Goal: Check status: Check status

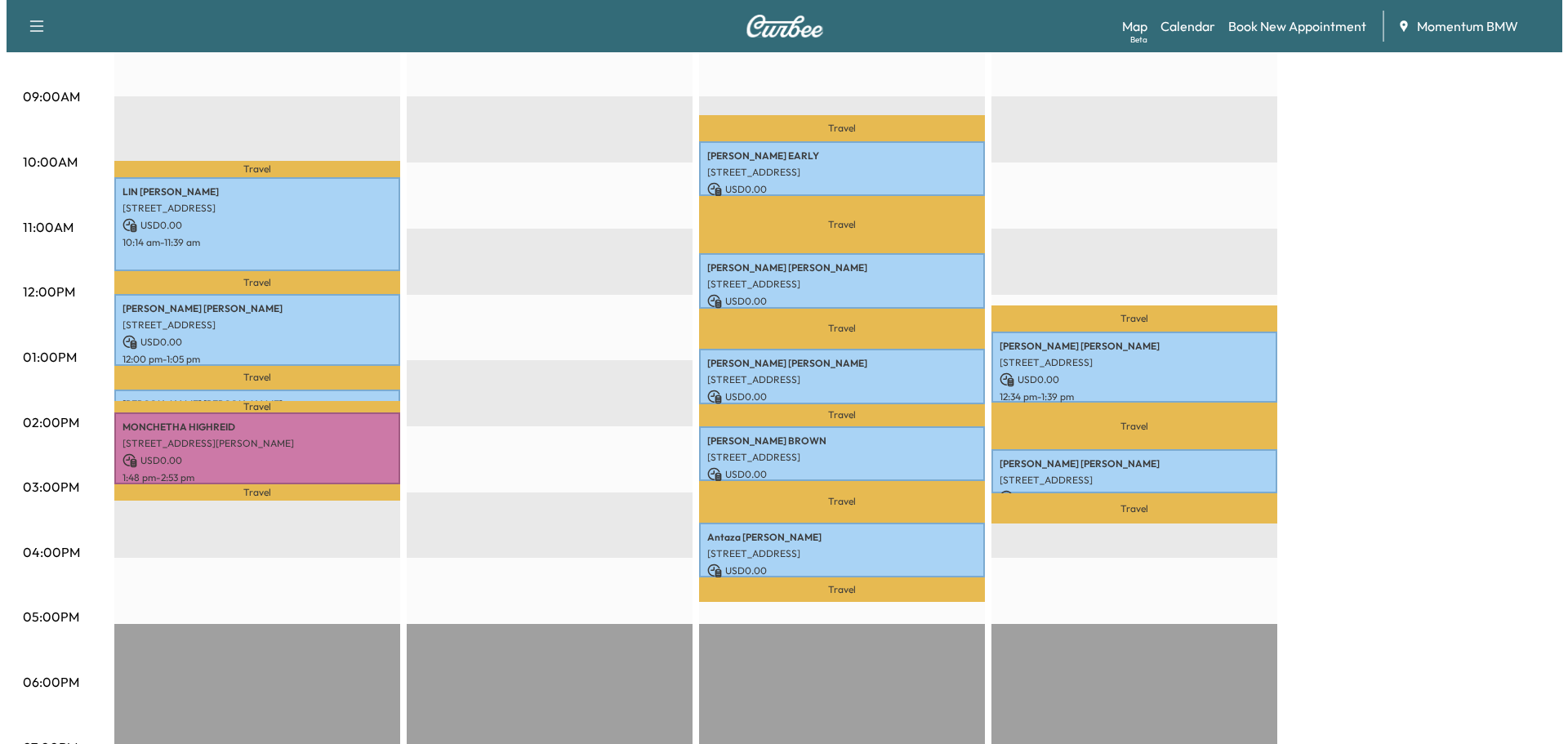
scroll to position [490, 0]
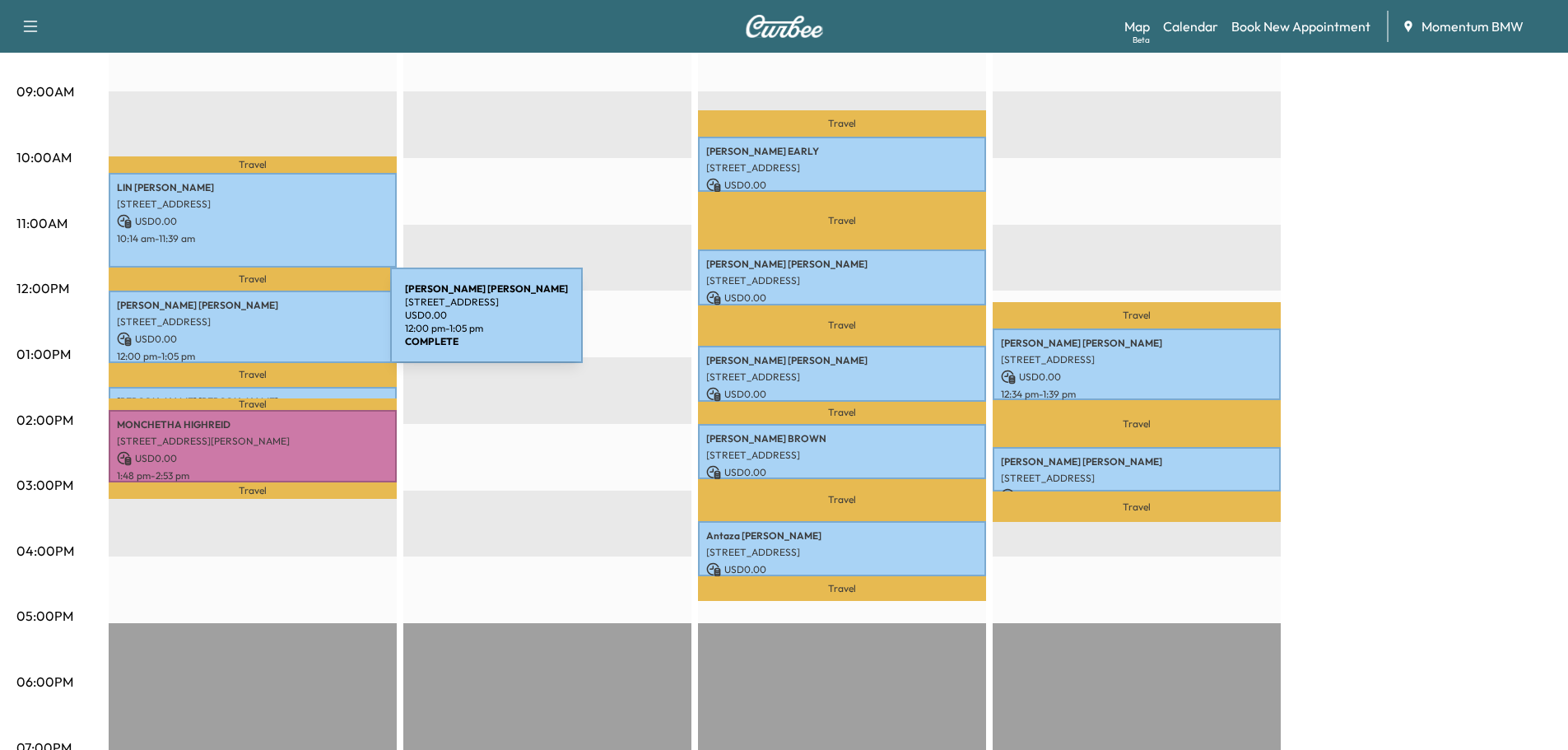
click at [267, 325] on div "[PERSON_NAME] [STREET_ADDRESS] USD 0.00 12:00 pm - 1:05 pm" at bounding box center [253, 327] width 288 height 72
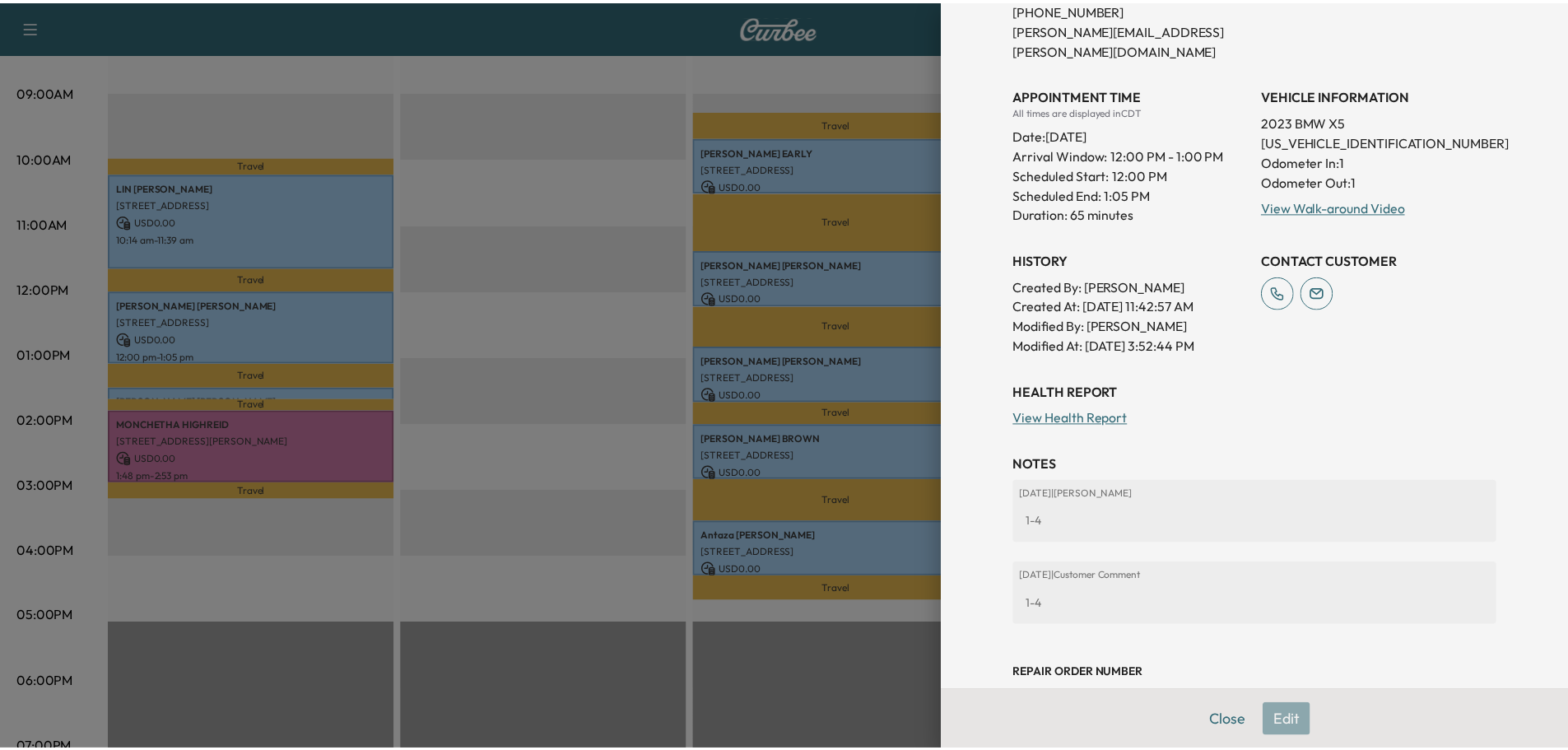
scroll to position [414, 0]
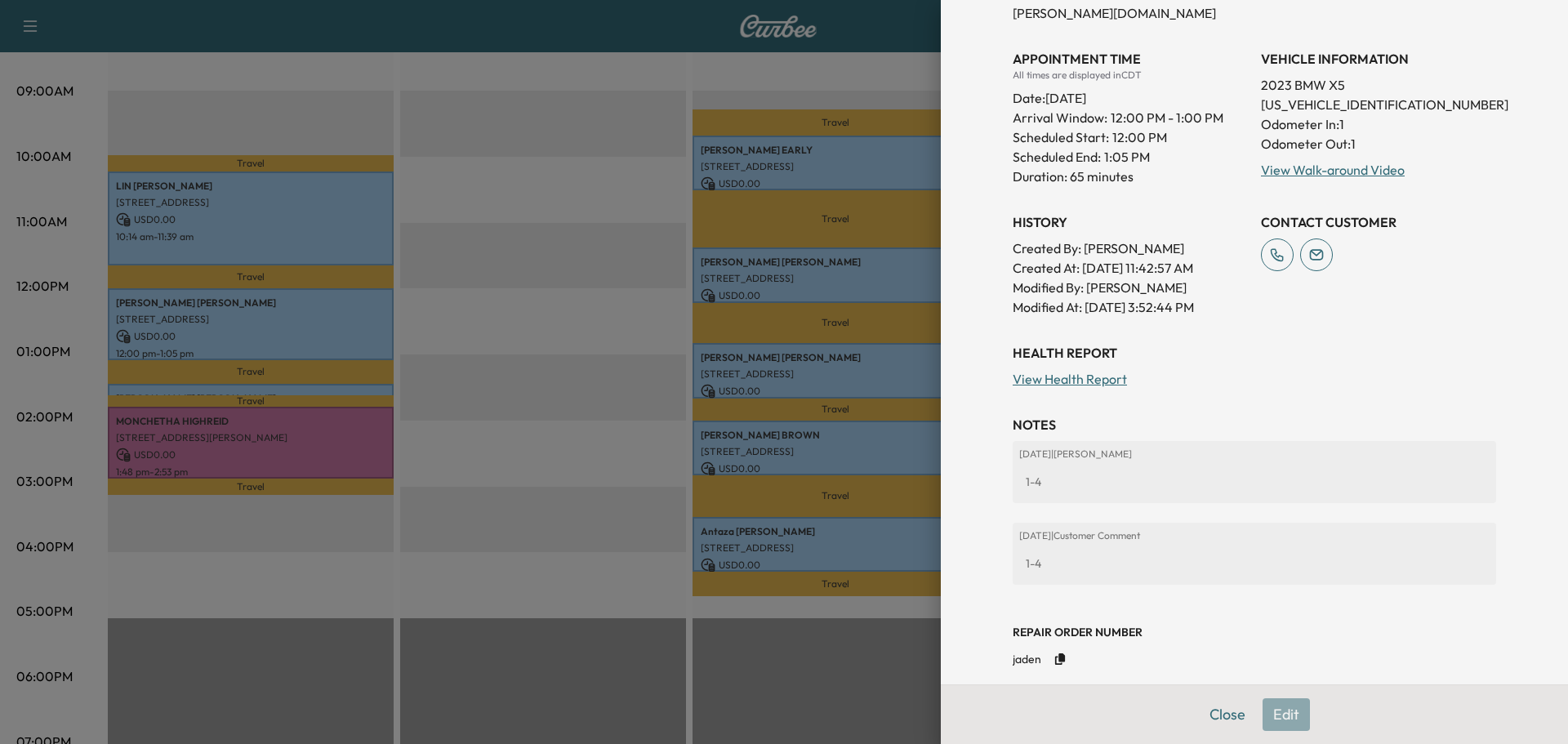
click at [1207, 717] on button "Close" at bounding box center [1227, 715] width 57 height 33
